Goal: Find specific page/section: Find specific page/section

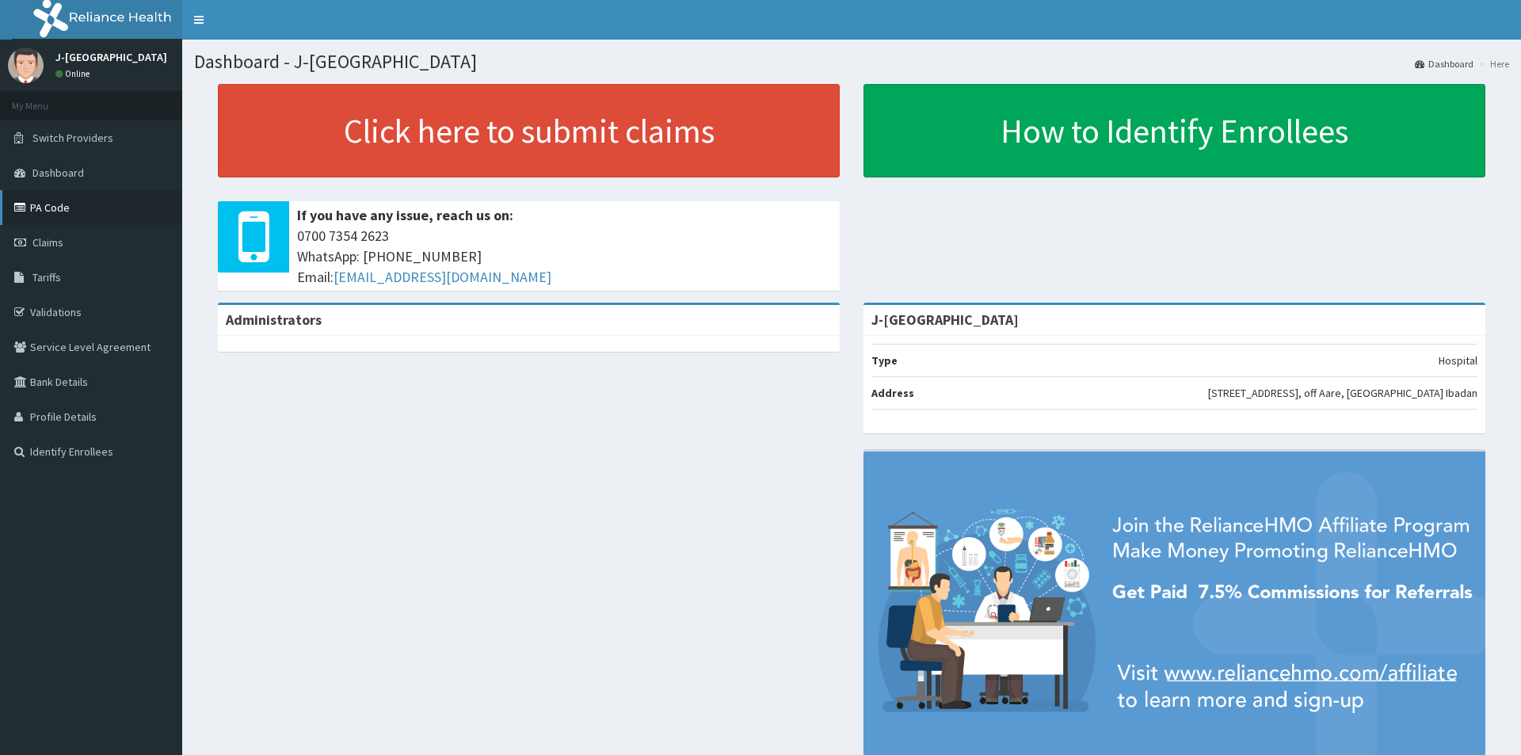
click at [56, 206] on link "PA Code" at bounding box center [91, 207] width 182 height 35
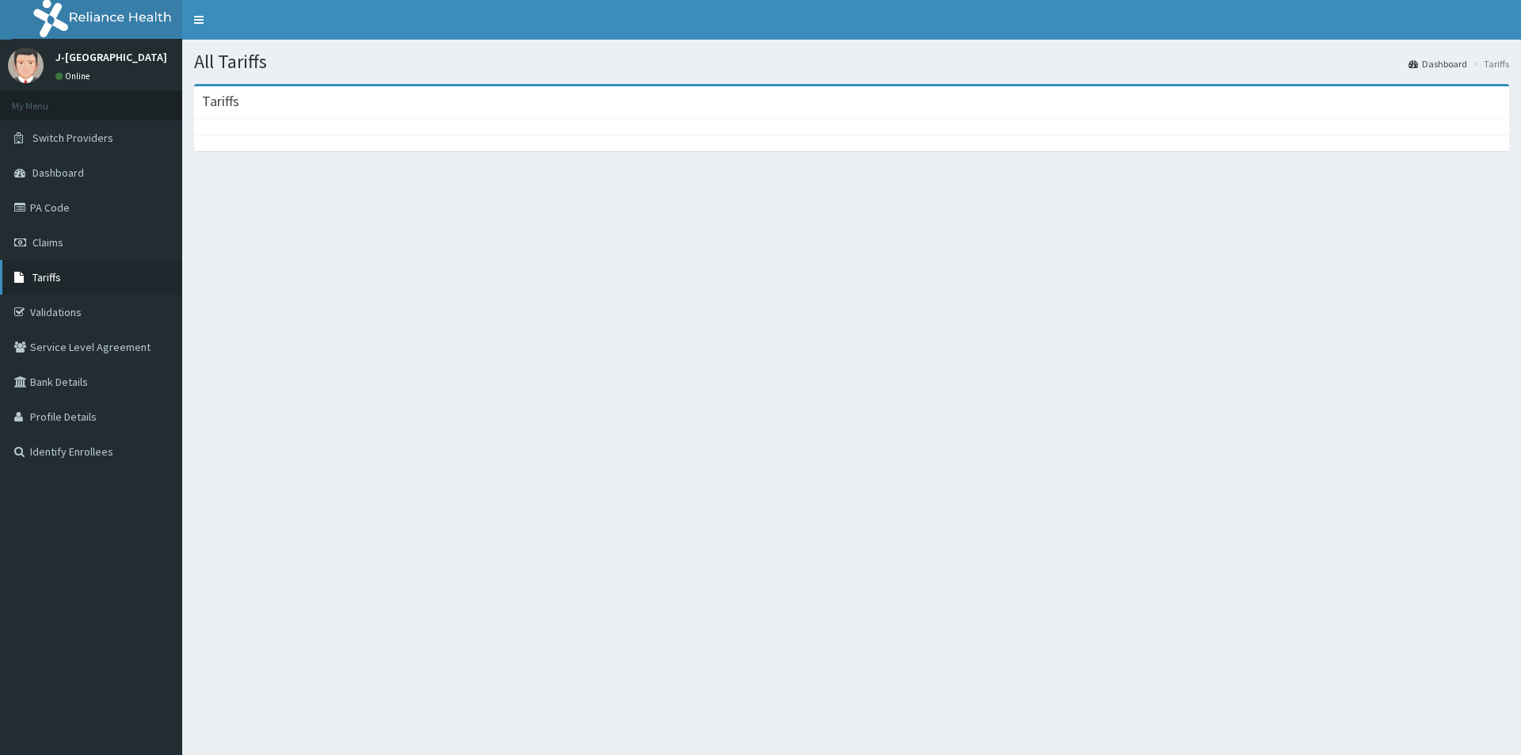
click at [55, 274] on span "Tariffs" at bounding box center [46, 277] width 29 height 14
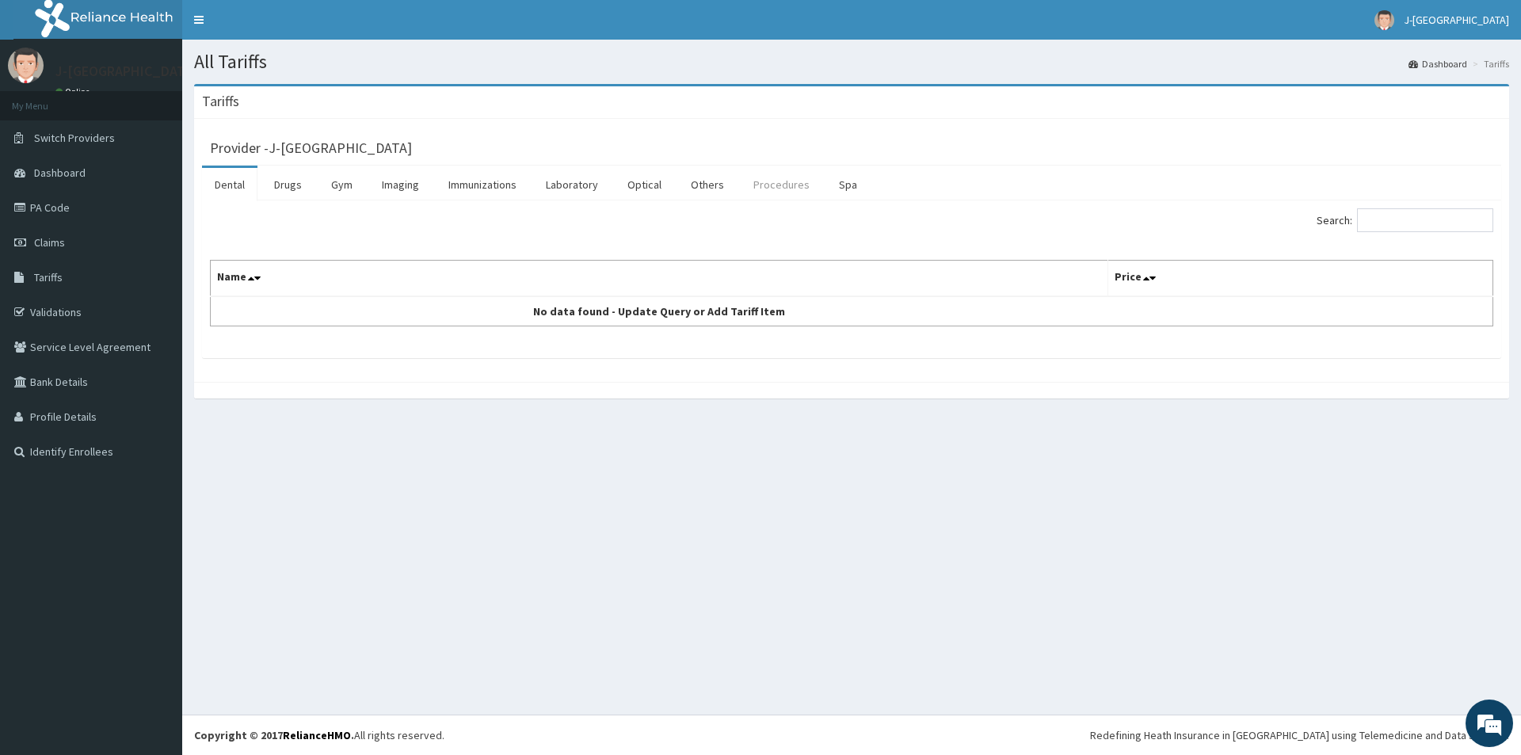
click at [765, 185] on link "Procedures" at bounding box center [782, 184] width 82 height 33
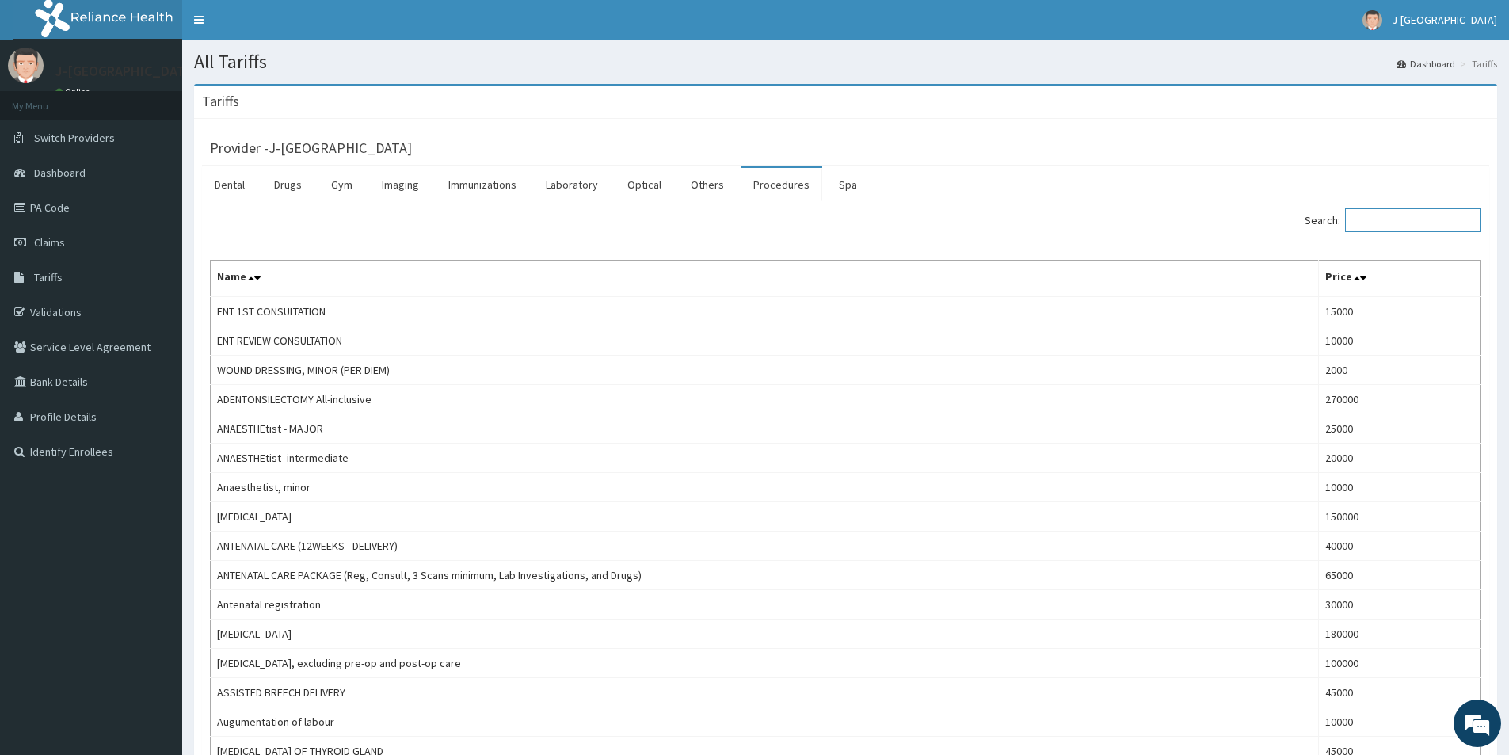
click at [1376, 217] on input "Search:" at bounding box center [1413, 220] width 136 height 24
type input "ENT SPE"
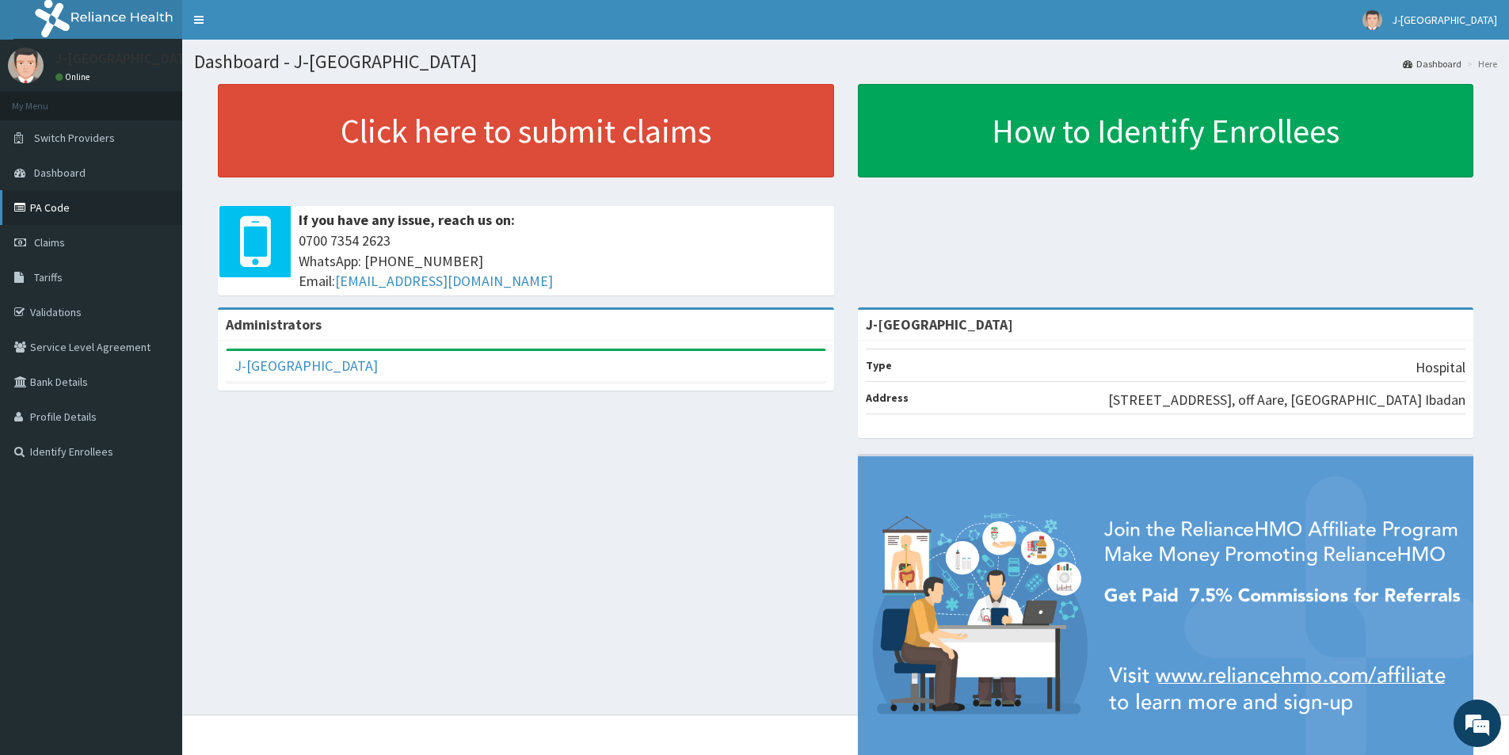
click at [59, 215] on link "PA Code" at bounding box center [91, 207] width 182 height 35
